Goal: Transaction & Acquisition: Purchase product/service

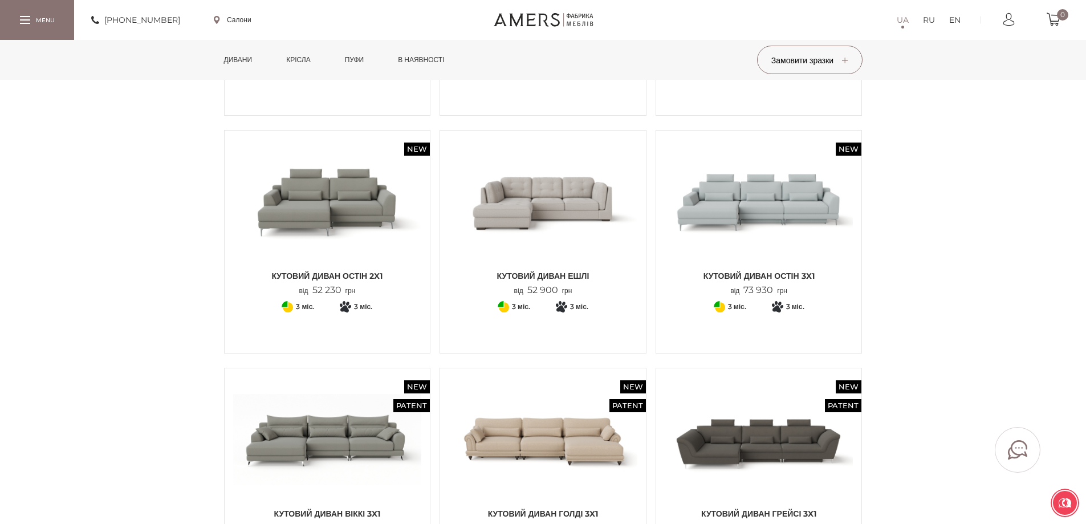
scroll to position [570, 0]
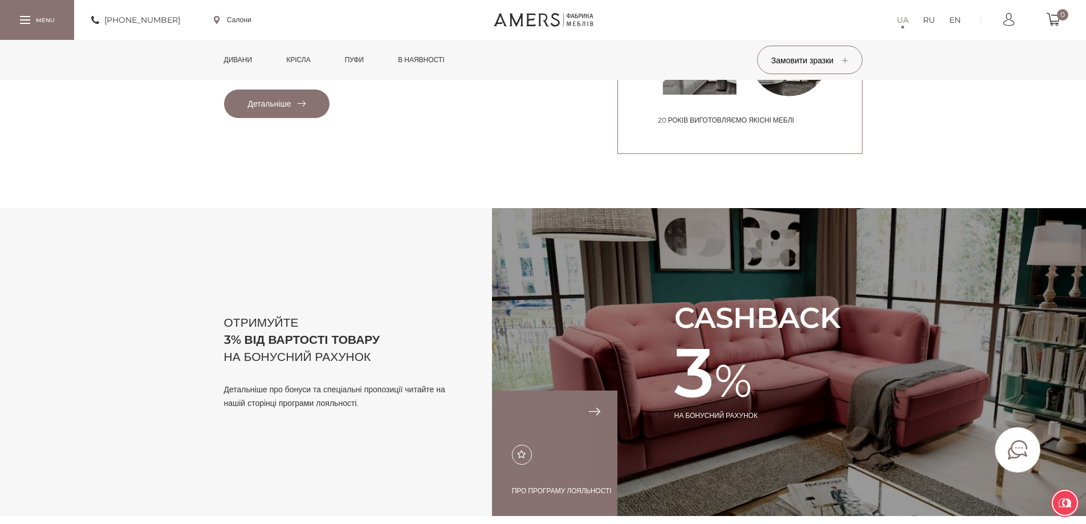
scroll to position [1048, 0]
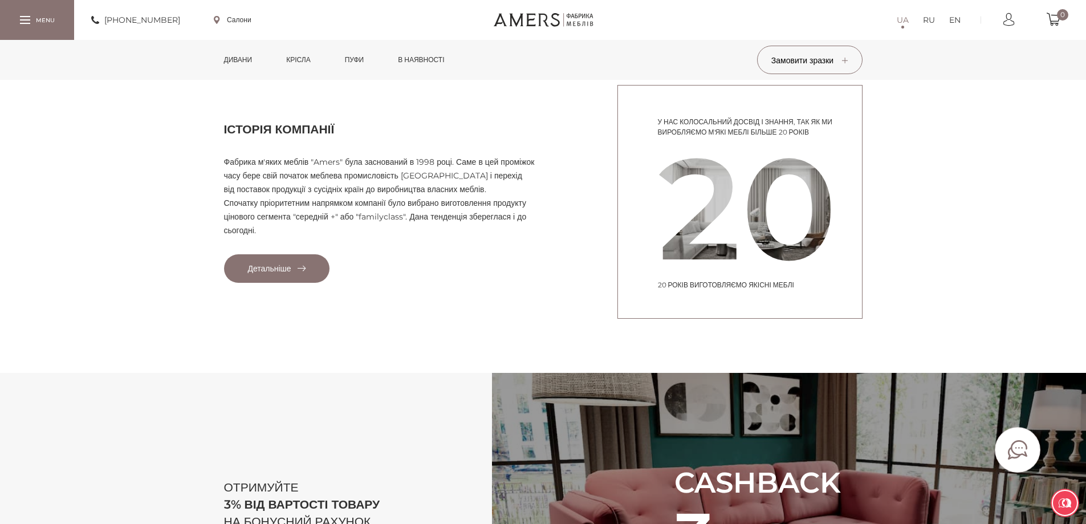
click at [242, 61] on link "Дивани" at bounding box center [239, 60] width 46 height 40
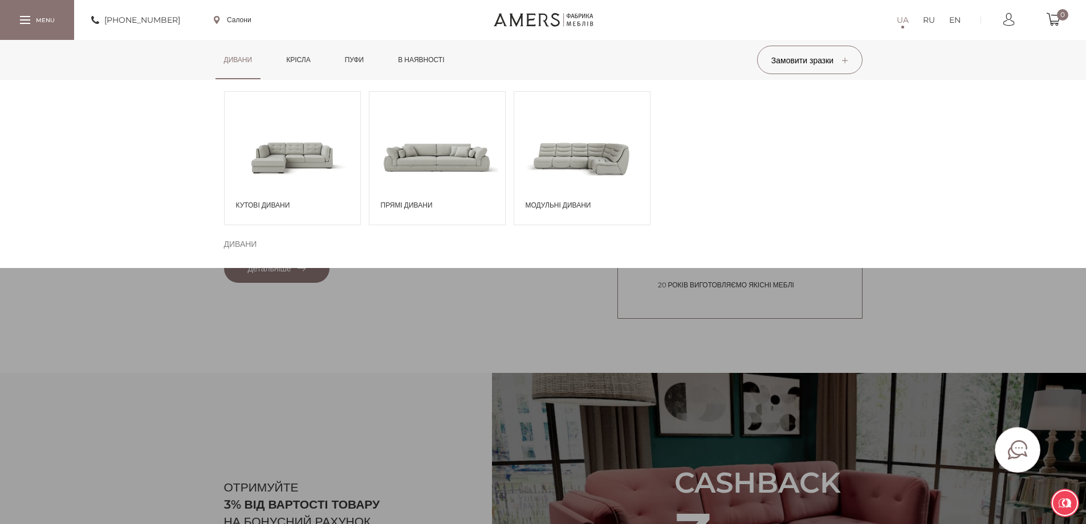
click at [262, 152] on span at bounding box center [293, 156] width 136 height 79
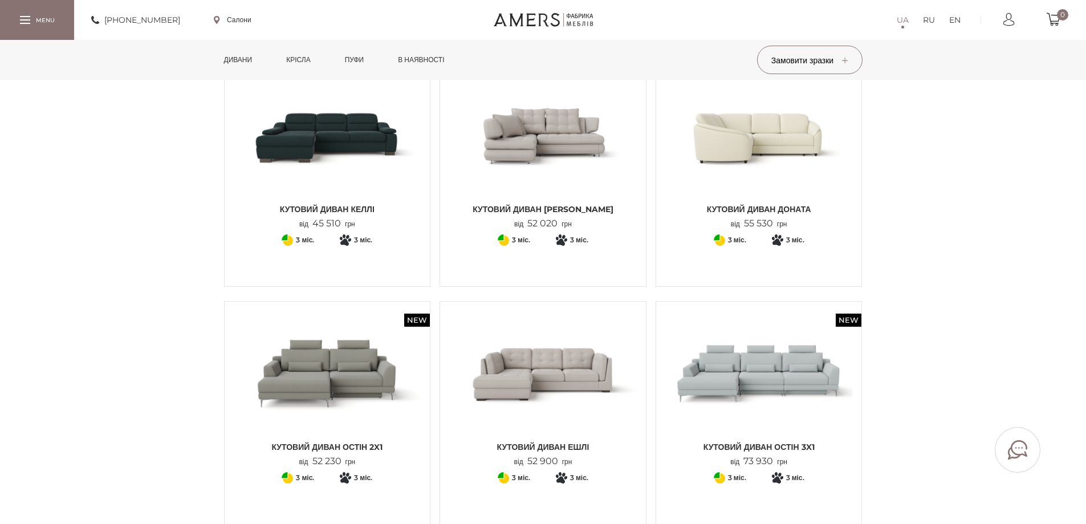
scroll to position [684, 0]
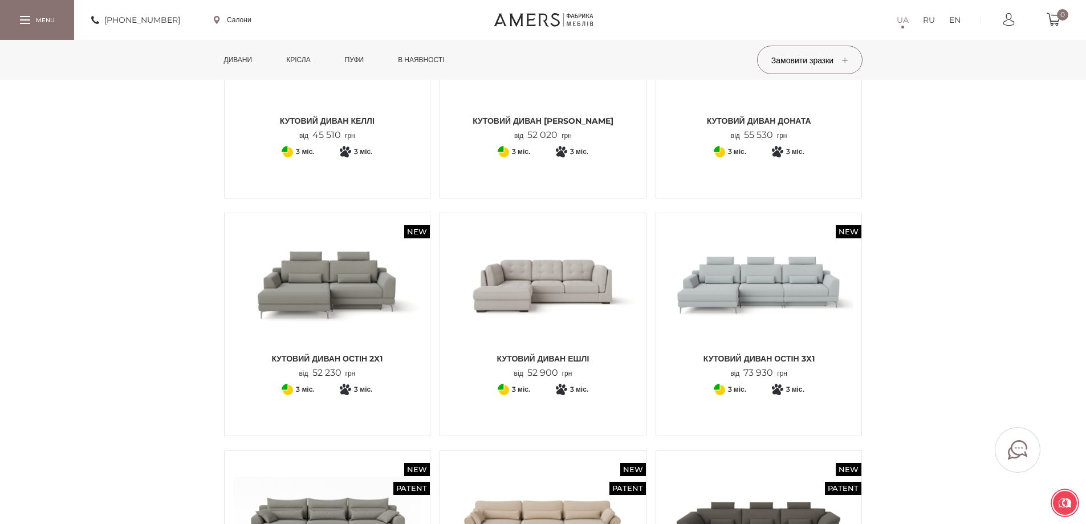
click at [743, 314] on img at bounding box center [759, 284] width 189 height 125
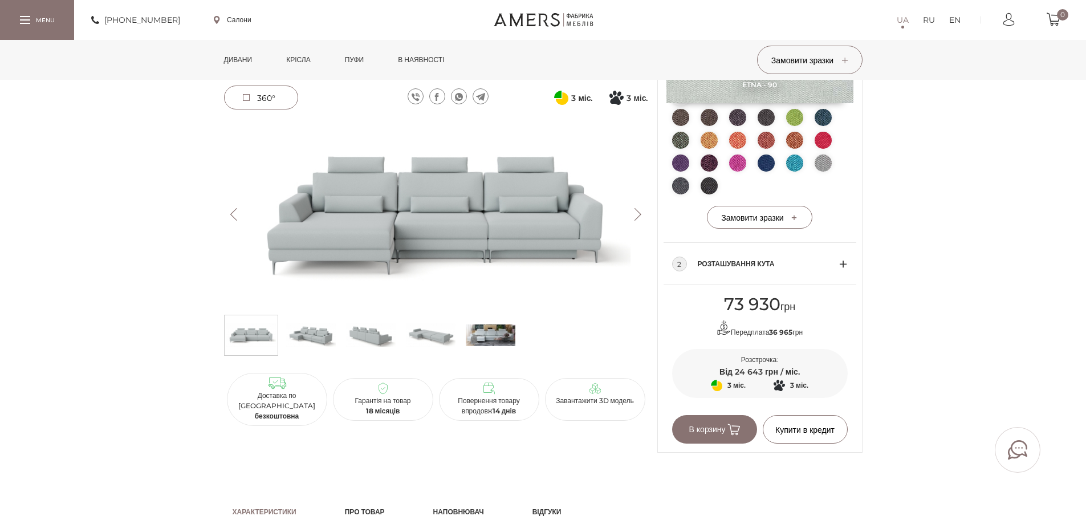
scroll to position [399, 0]
